Goal: Information Seeking & Learning: Learn about a topic

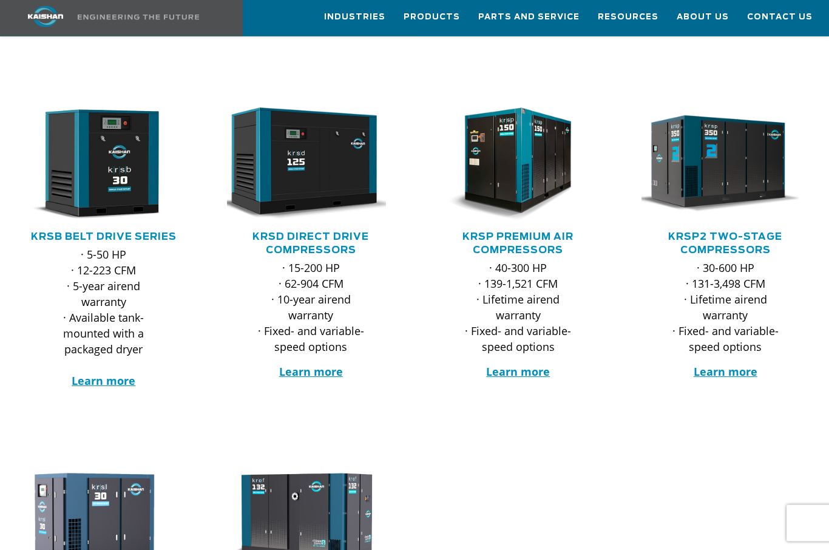
scroll to position [158, 0]
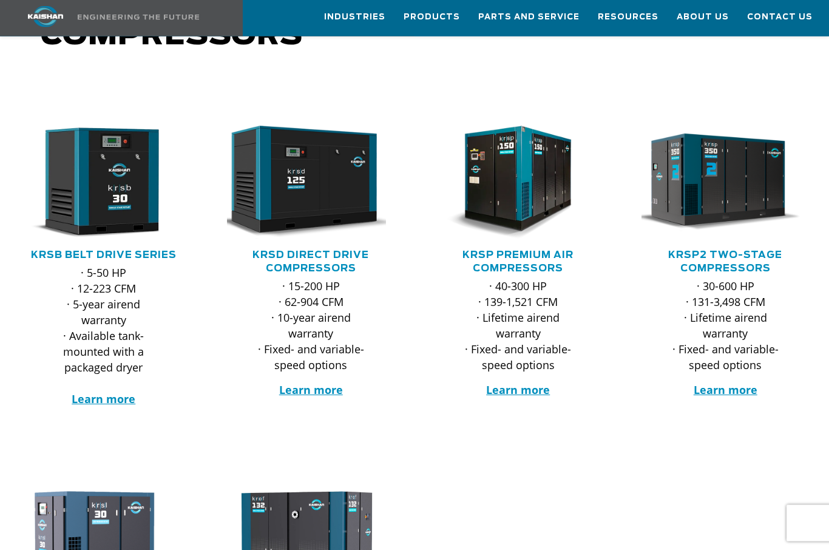
click at [88, 172] on img at bounding box center [94, 183] width 169 height 114
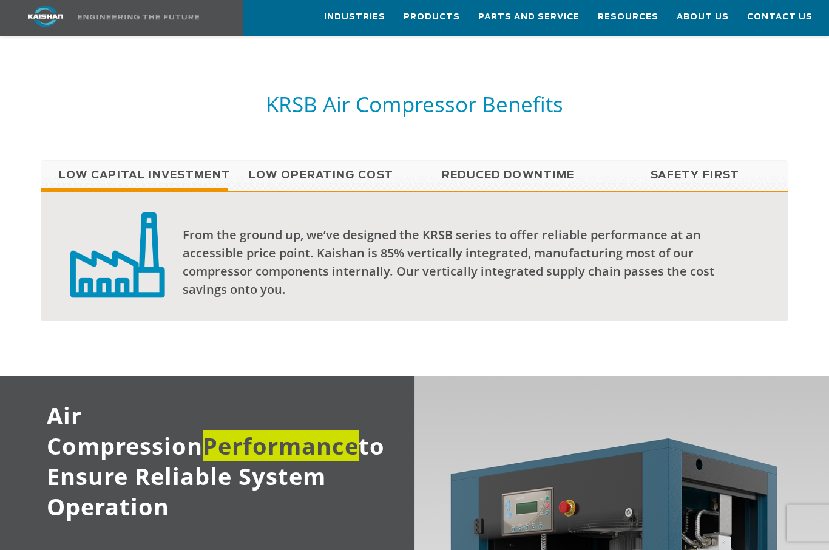
scroll to position [866, 0]
click at [355, 160] on link "Low Operating Cost" at bounding box center [321, 175] width 187 height 30
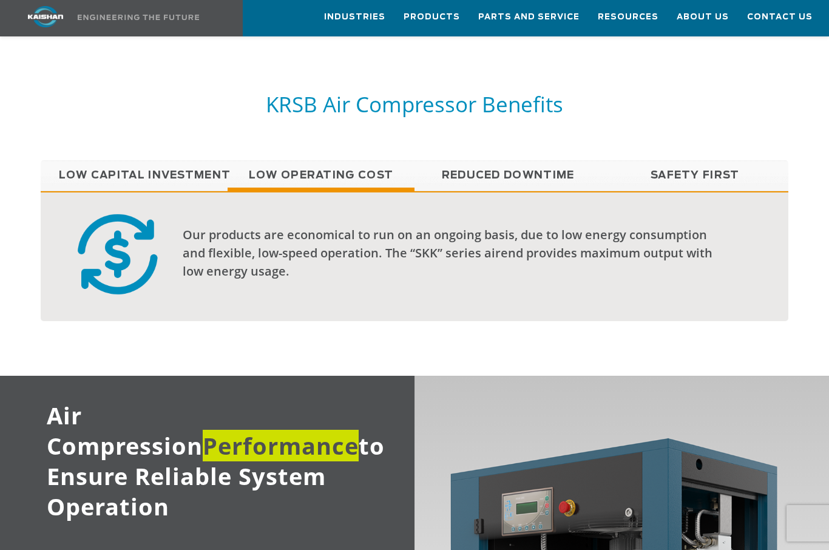
click at [532, 160] on link "Reduced Downtime" at bounding box center [508, 175] width 187 height 30
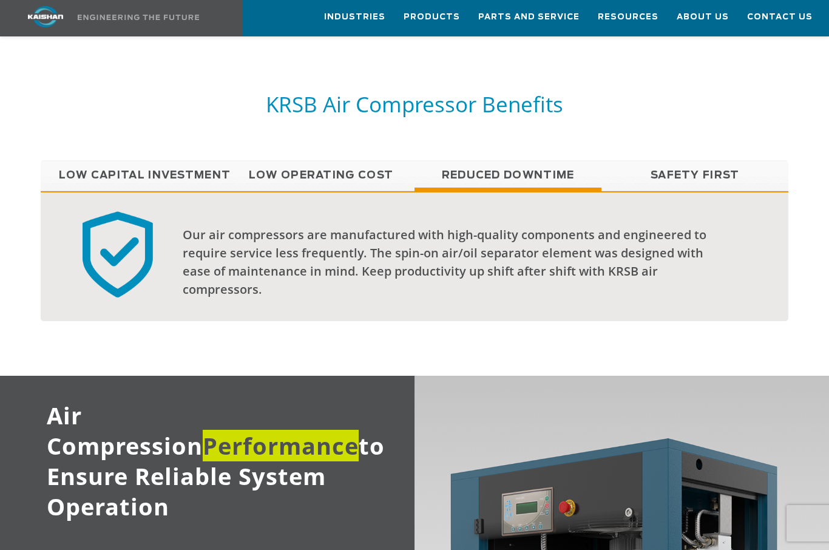
click at [714, 160] on link "Safety First" at bounding box center [695, 175] width 187 height 30
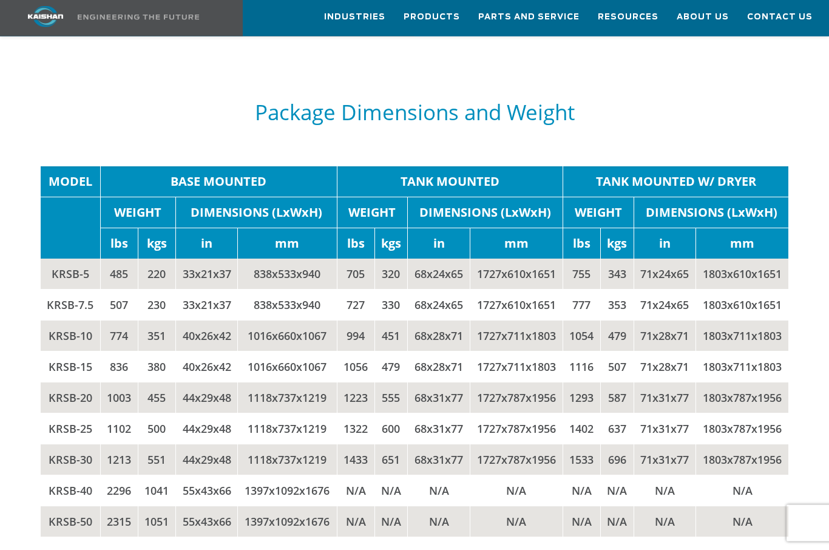
scroll to position [2230, 0]
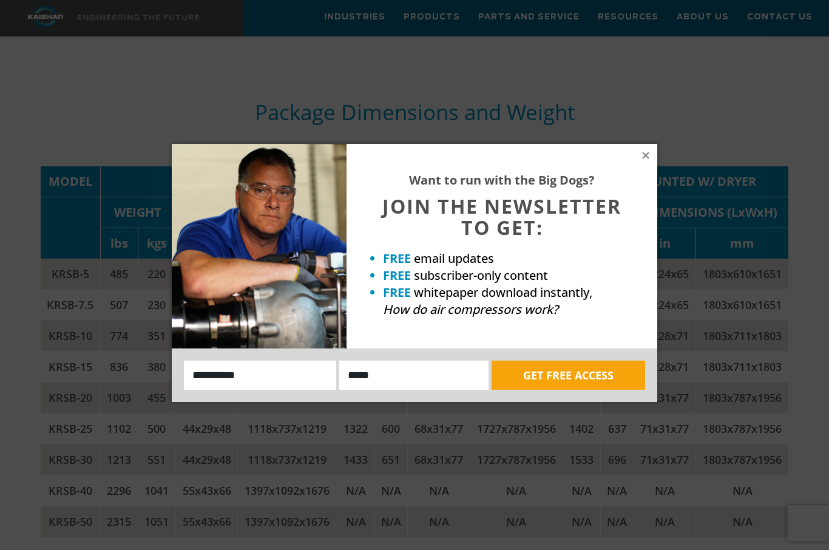
click at [646, 154] on icon at bounding box center [645, 155] width 11 height 11
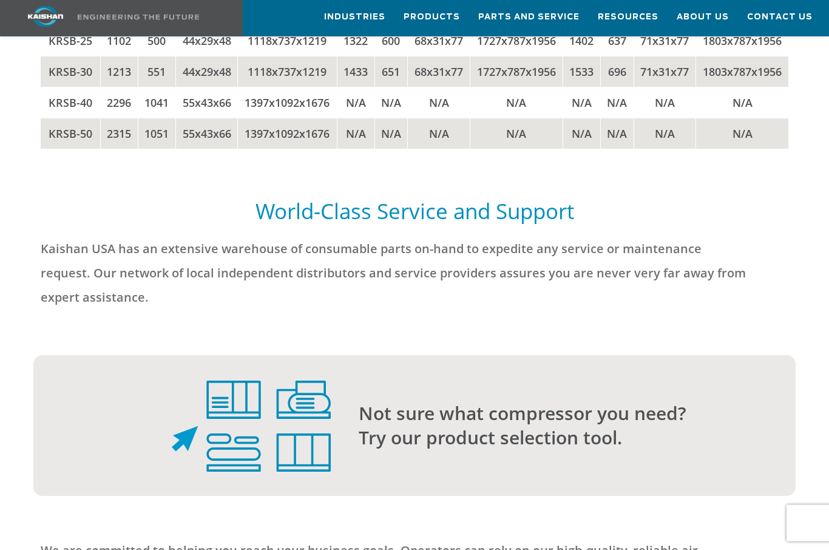
scroll to position [2575, 0]
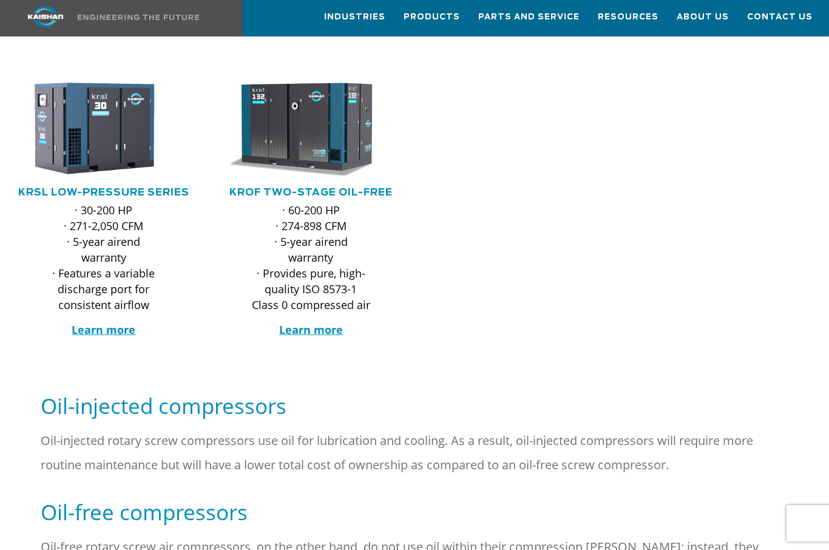
scroll to position [556, 0]
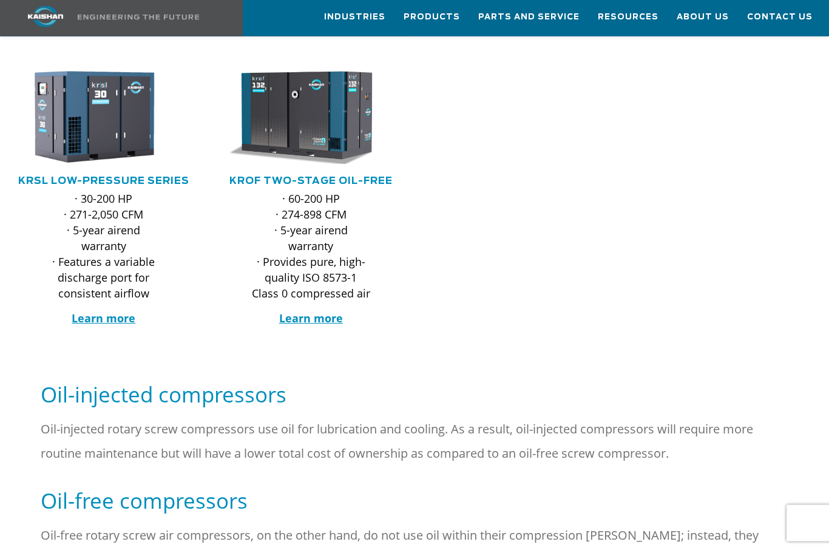
scroll to position [580, 0]
